Goal: Task Accomplishment & Management: Use online tool/utility

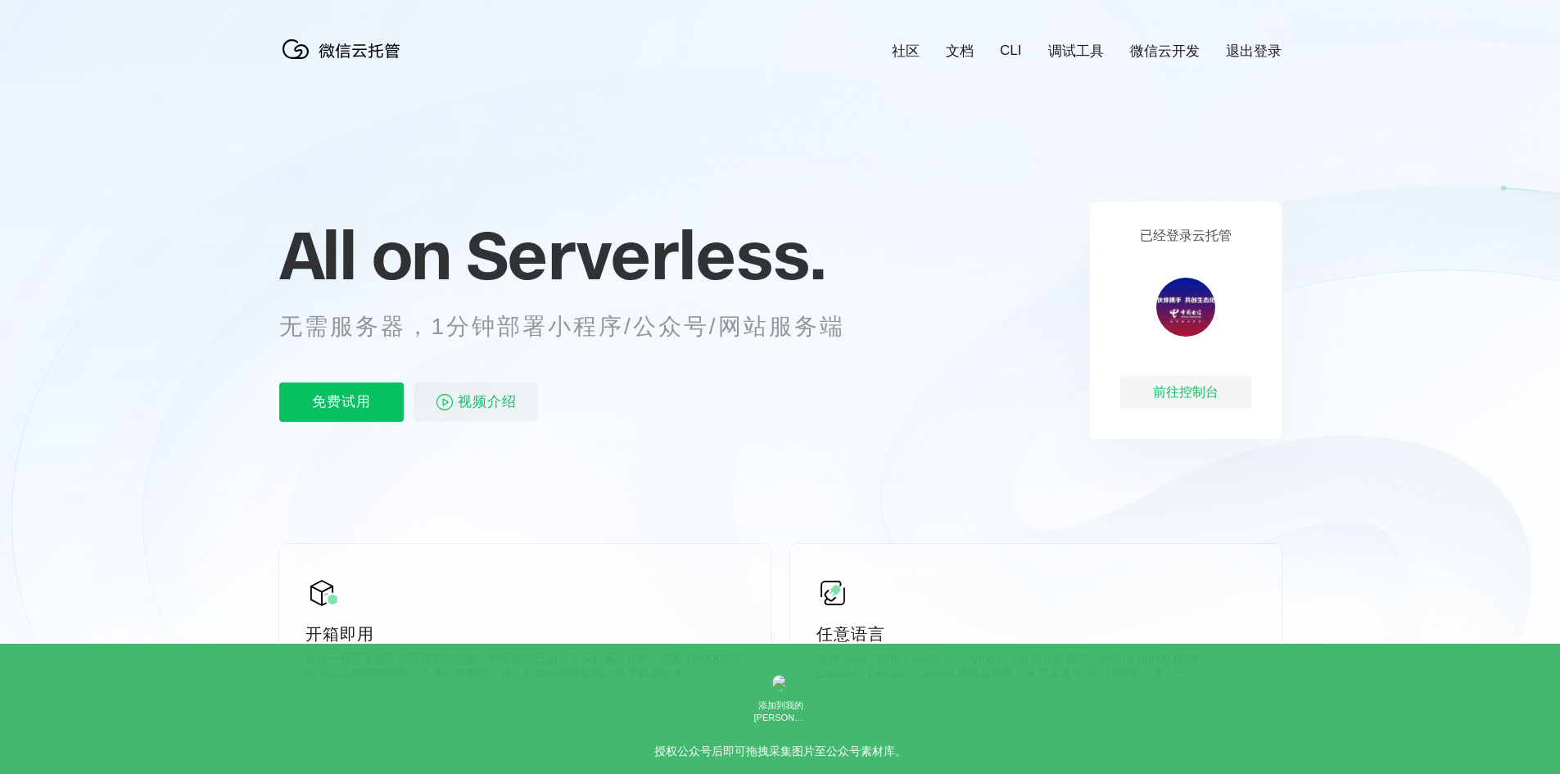
scroll to position [0, 2912]
click at [1204, 391] on div "前往控制台" at bounding box center [1185, 392] width 131 height 33
click at [342, 407] on p "免费试用" at bounding box center [341, 401] width 124 height 39
